Goal: Task Accomplishment & Management: Use online tool/utility

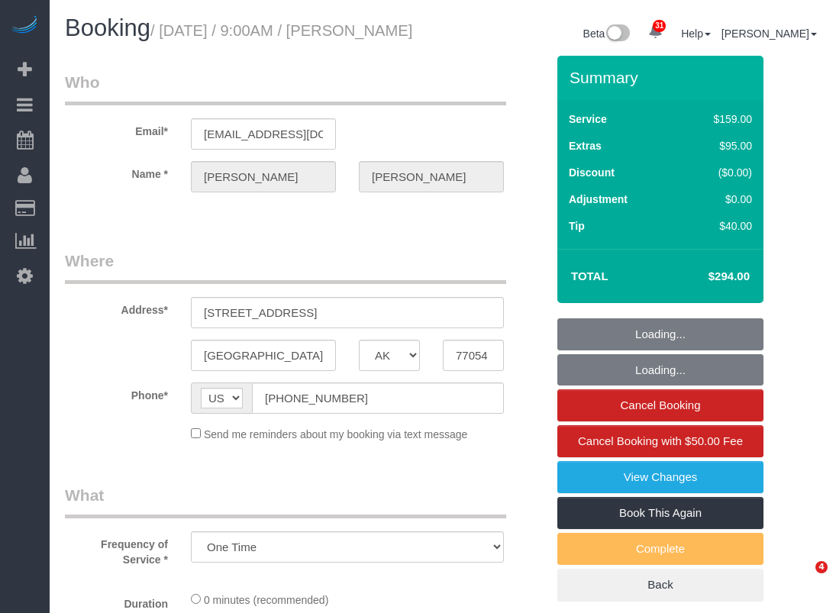
select select "[GEOGRAPHIC_DATA]"
select select "object:5285"
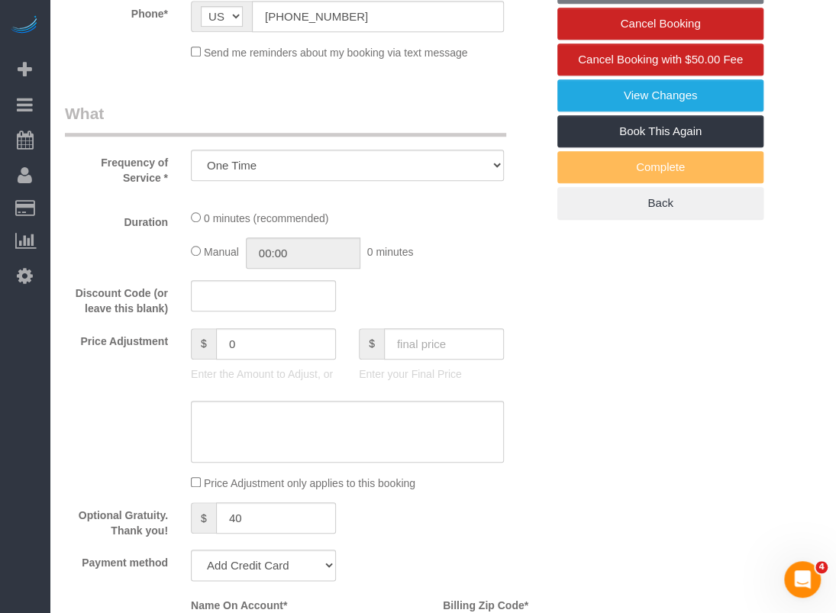
select select "string:fspay-20069d2b-5928-441e-87cf-e15c9749fcab"
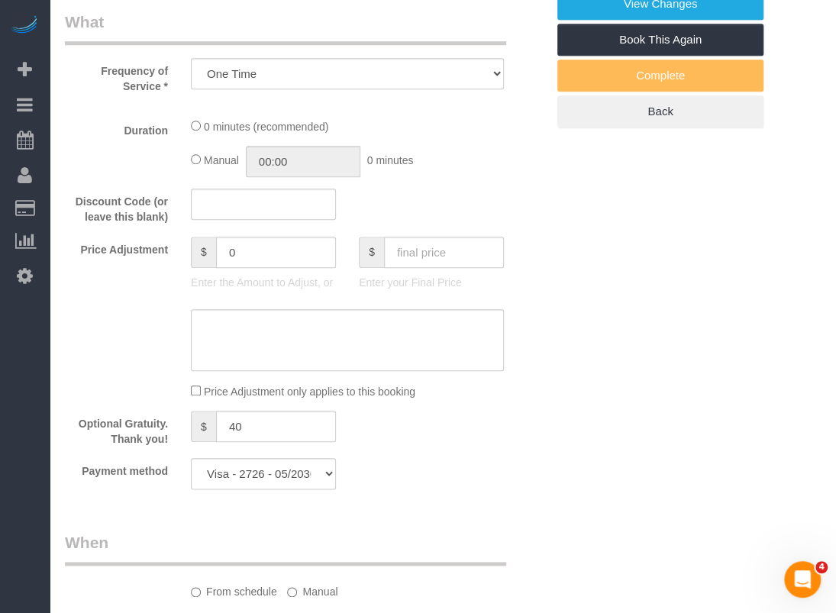
select select "3"
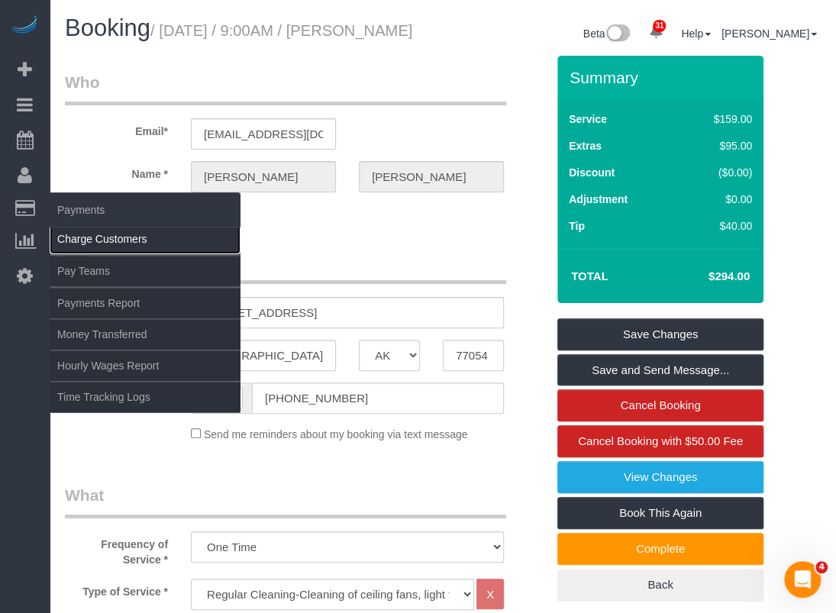
click at [96, 237] on link "Charge Customers" at bounding box center [145, 239] width 191 height 31
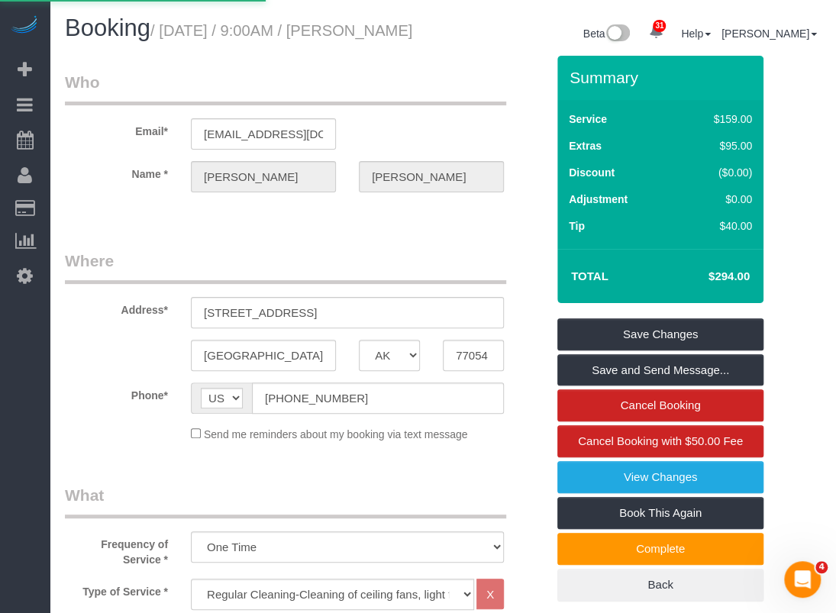
select select
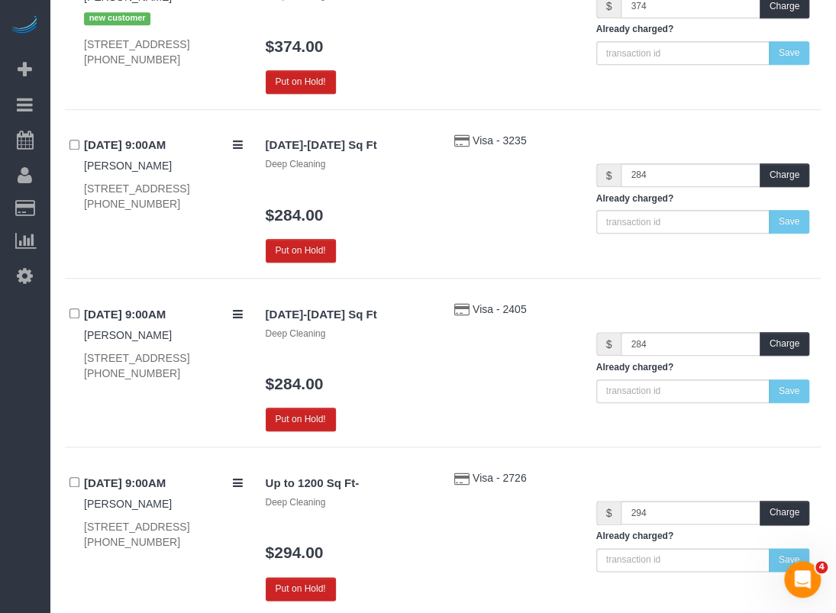
scroll to position [458, 0]
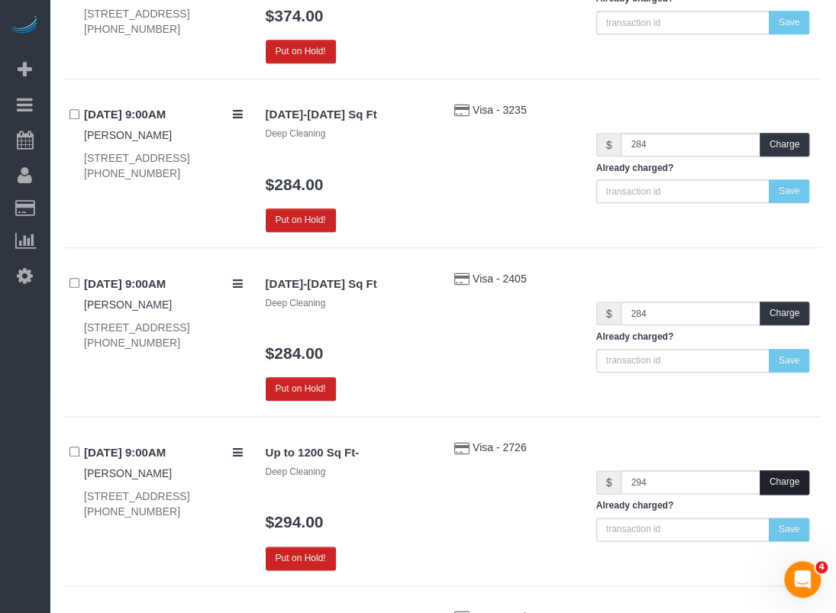
click at [781, 485] on button "Charge" at bounding box center [785, 482] width 50 height 24
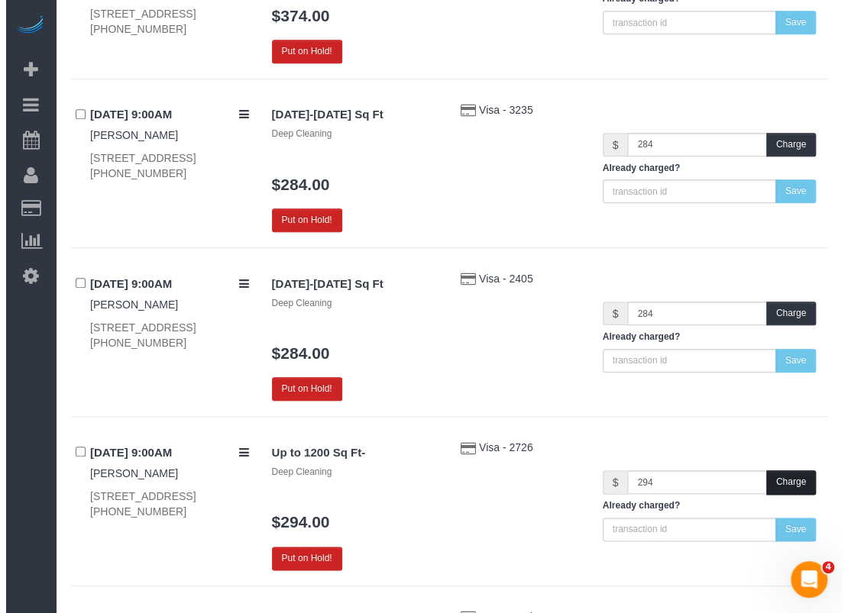
scroll to position [457, 0]
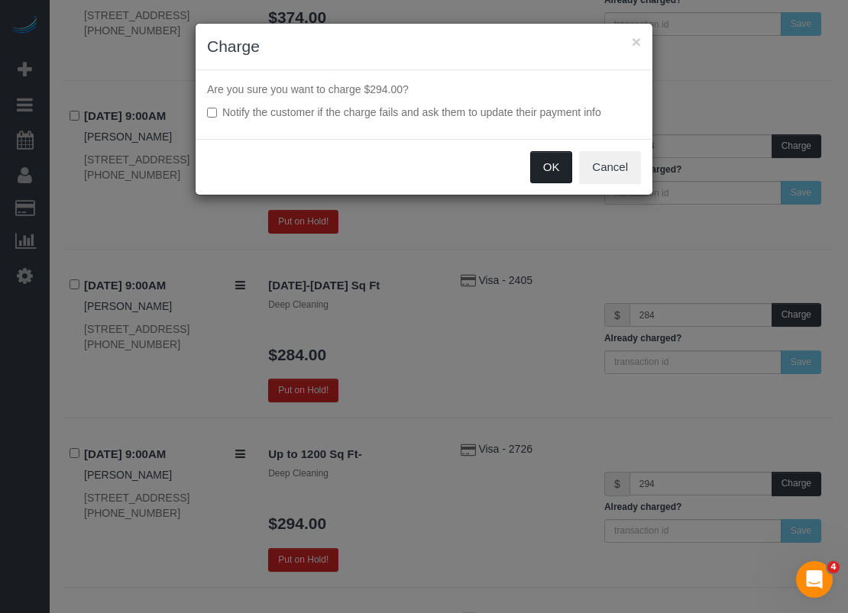
click at [563, 167] on button "OK" at bounding box center [551, 167] width 43 height 32
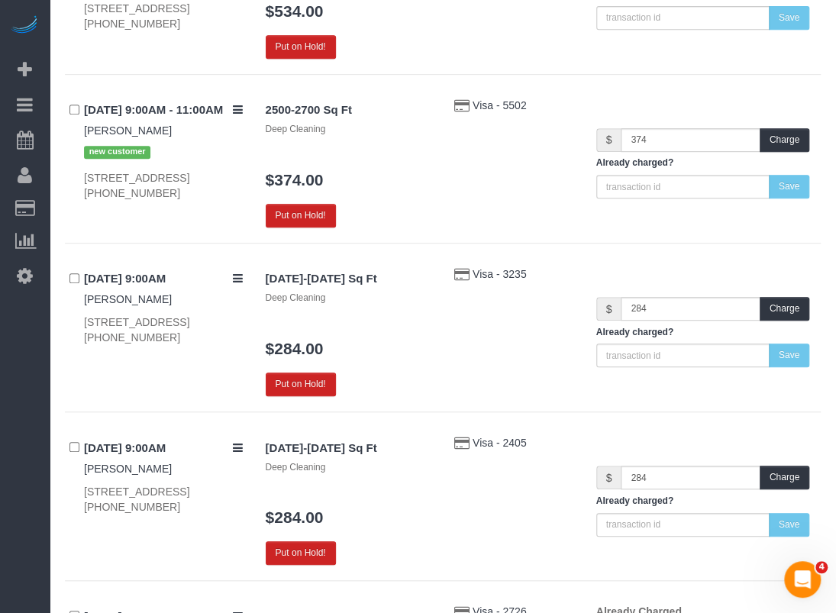
scroll to position [99, 0]
